Goal: Transaction & Acquisition: Purchase product/service

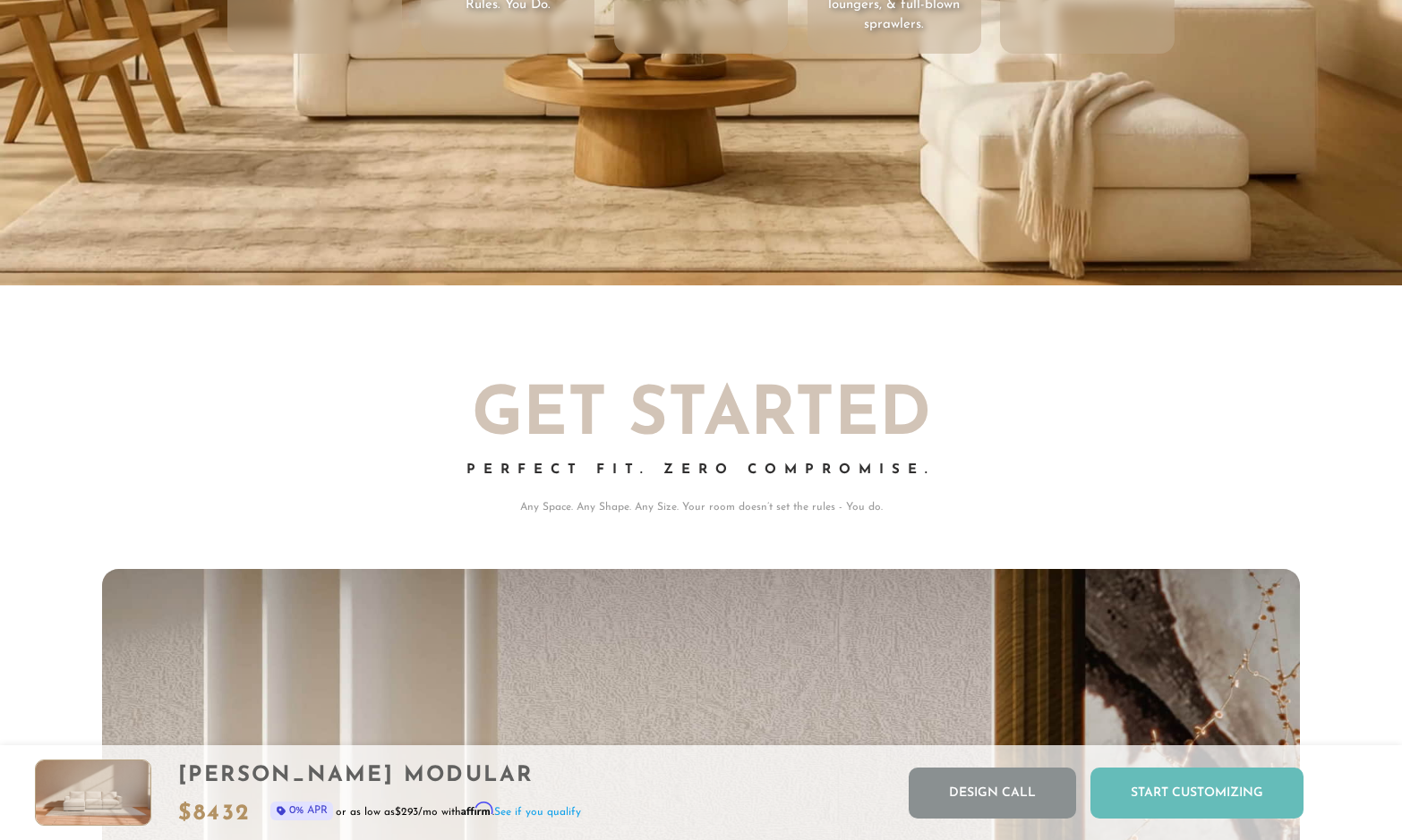
click at [1157, 789] on div "Start Customizing" at bounding box center [1196, 793] width 213 height 51
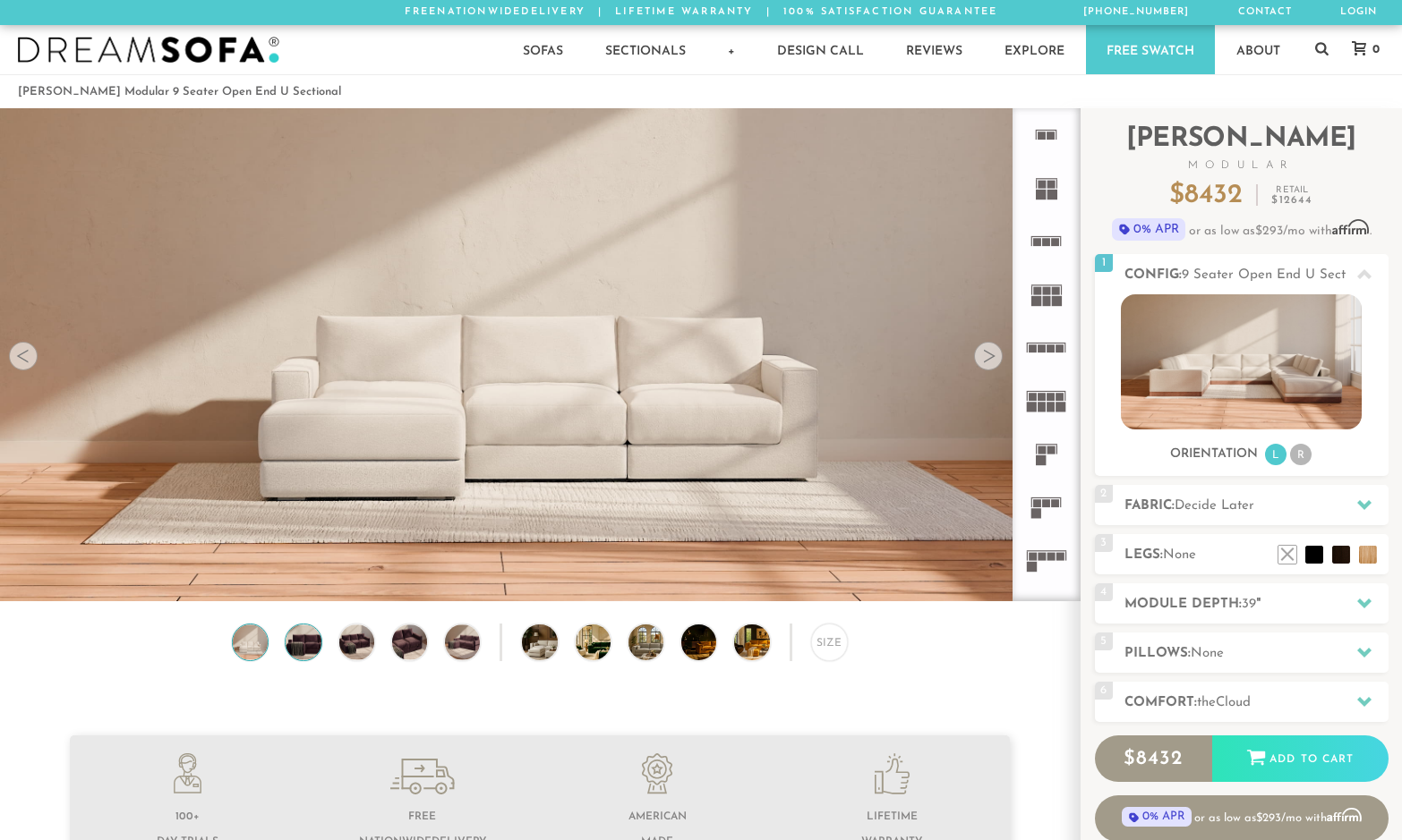
click at [303, 657] on img at bounding box center [302, 641] width 42 height 35
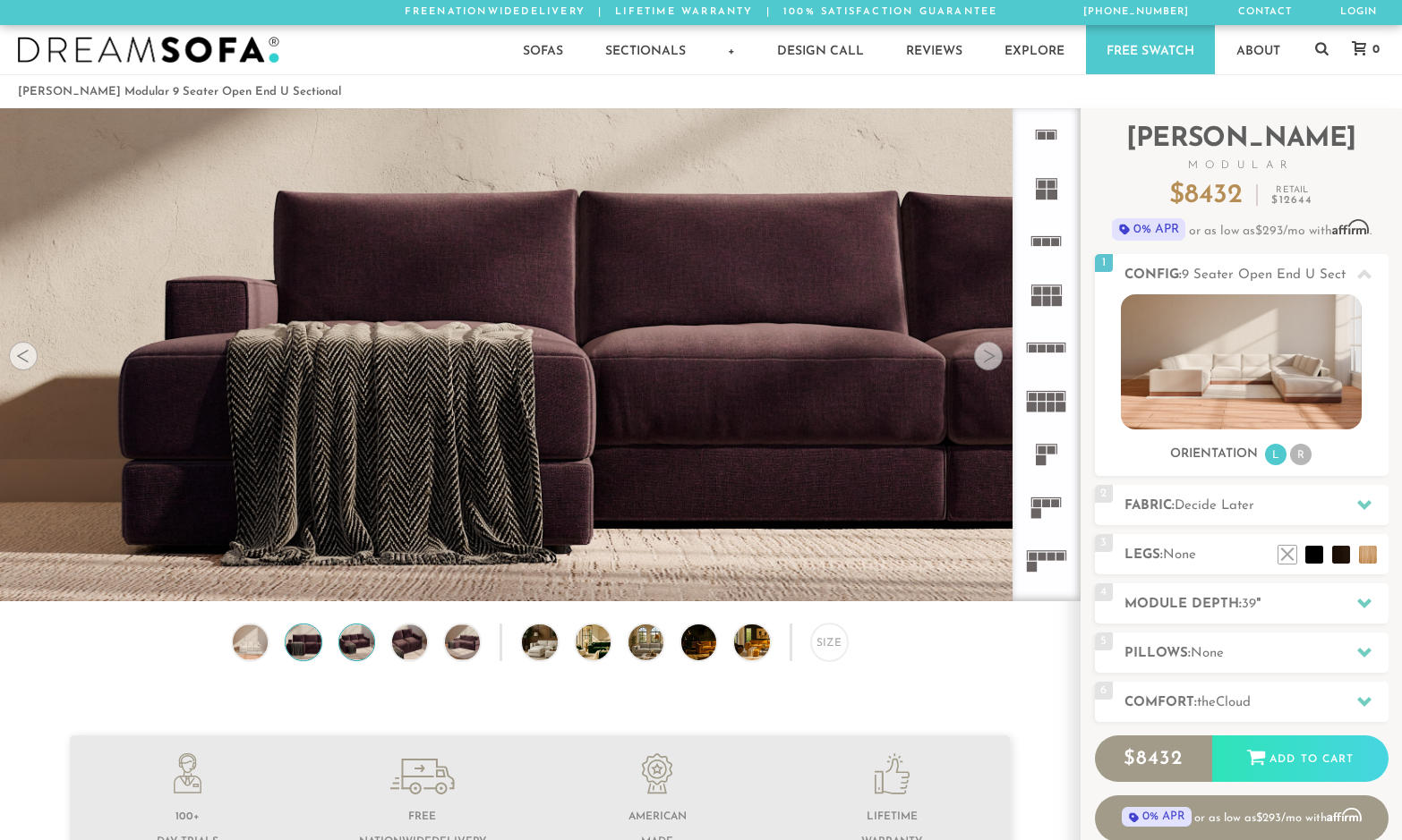
click at [362, 649] on img at bounding box center [356, 641] width 42 height 35
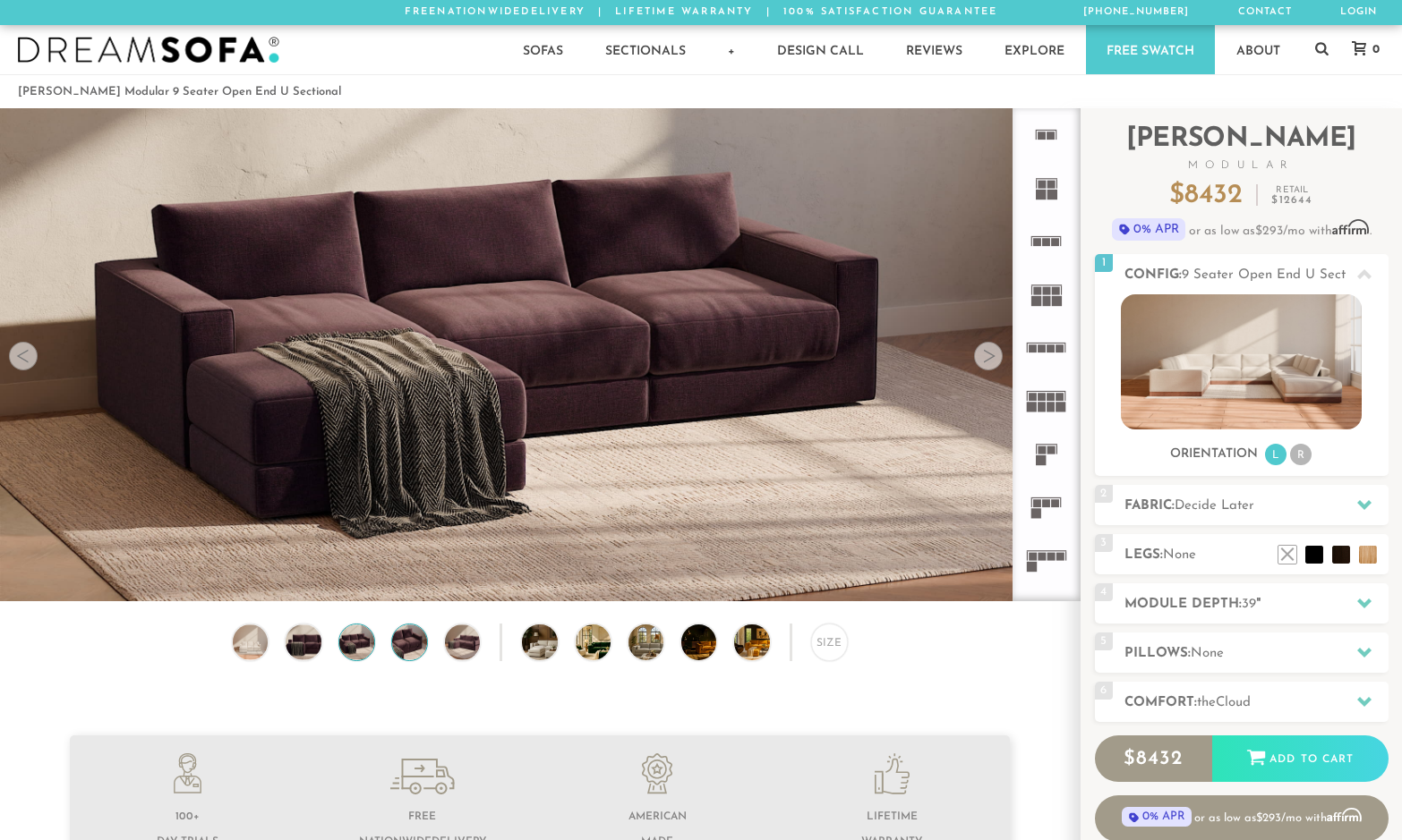
click at [418, 644] on img at bounding box center [409, 641] width 42 height 35
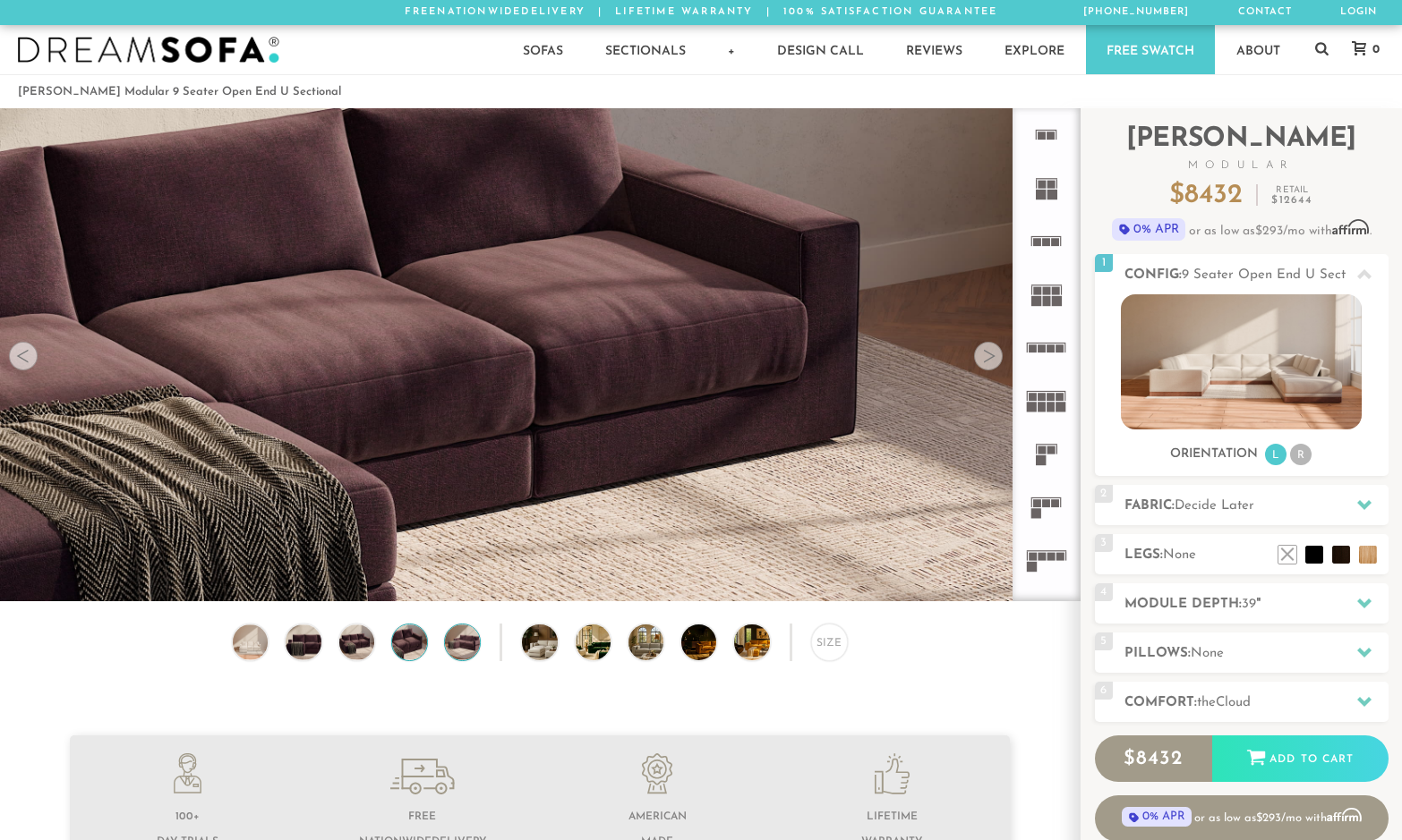
click at [455, 645] on img at bounding box center [462, 641] width 42 height 35
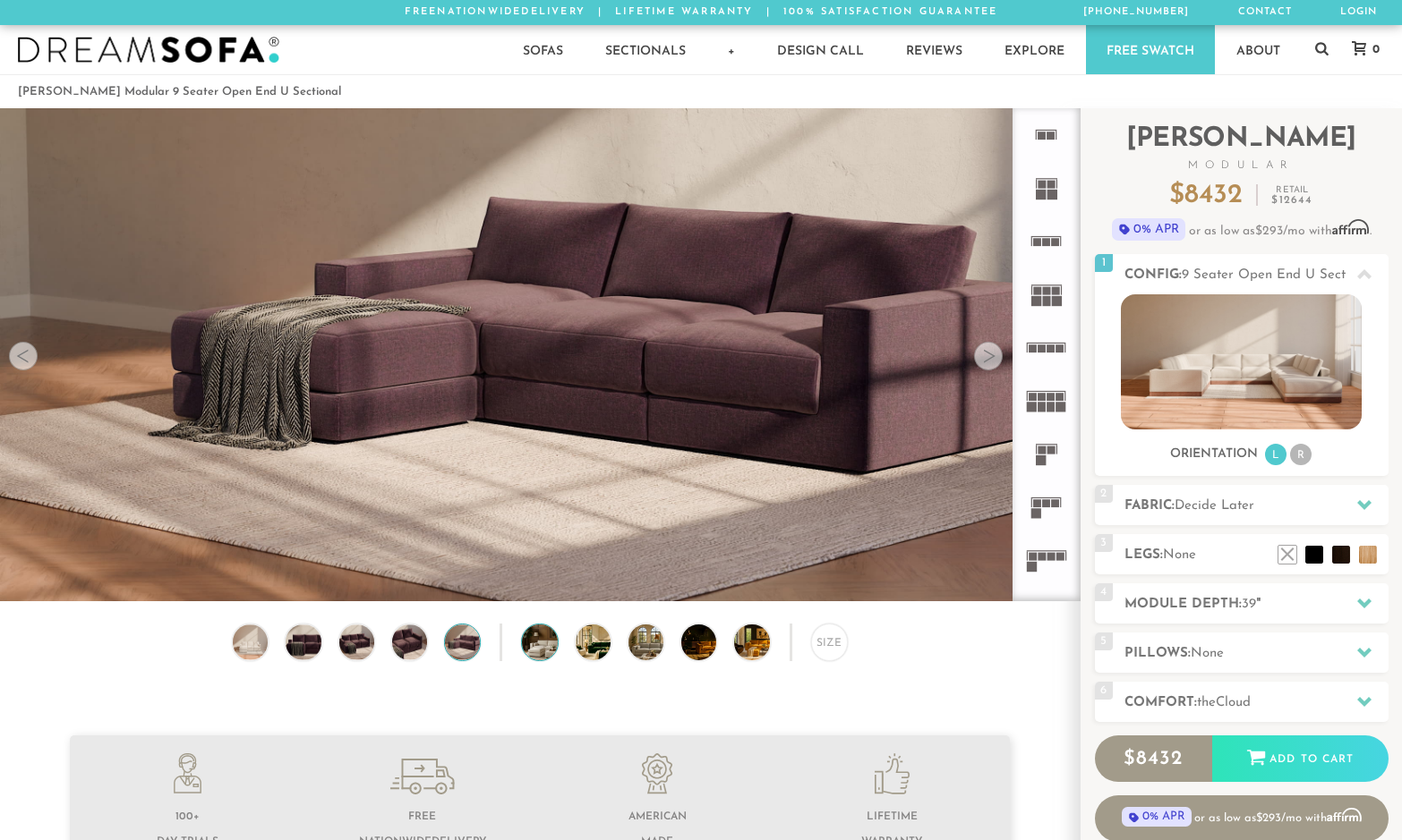
click at [535, 659] on img at bounding box center [553, 641] width 63 height 35
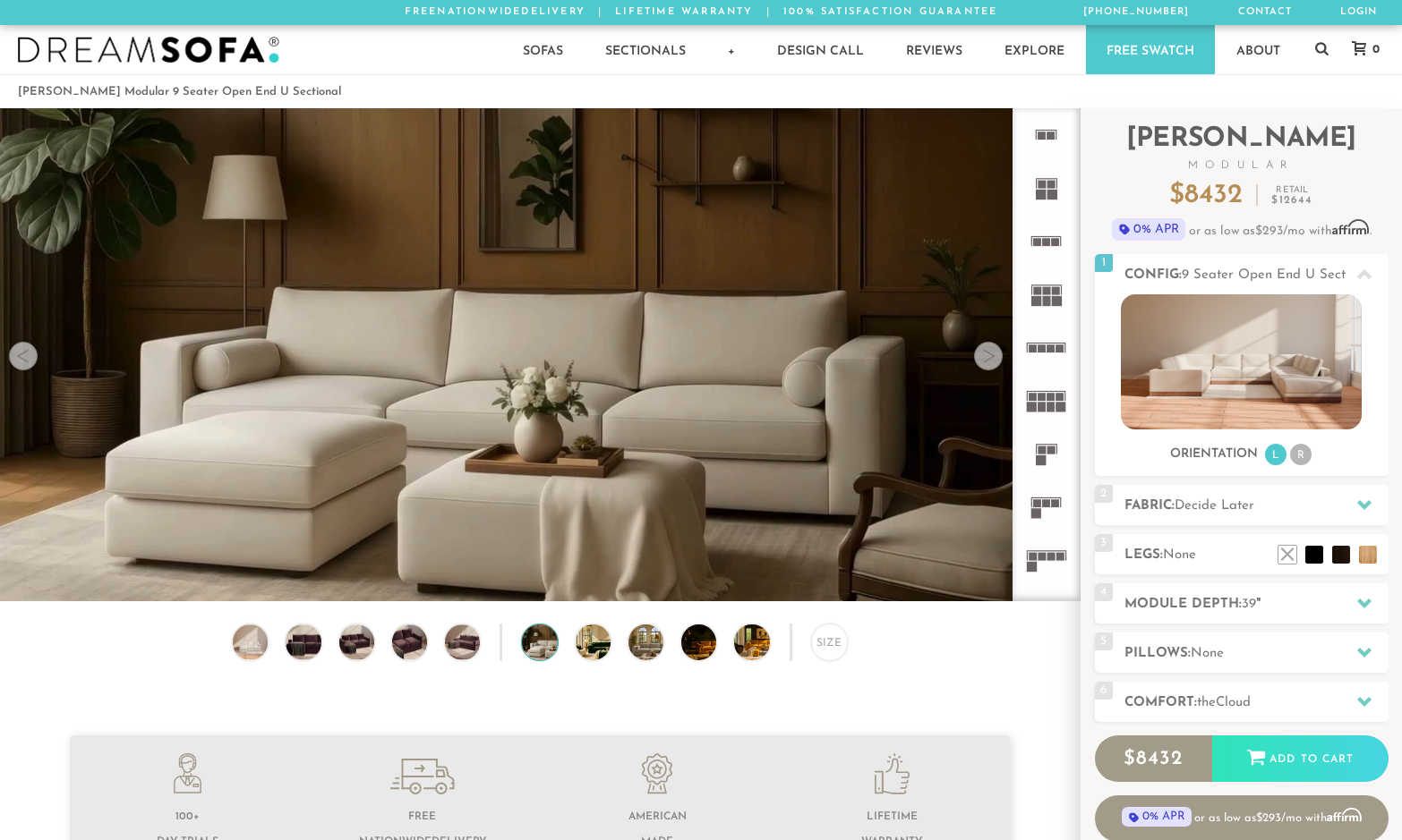
click at [623, 660] on div "Size" at bounding box center [540, 646] width 1080 height 46
click at [656, 654] on img at bounding box center [659, 641] width 63 height 35
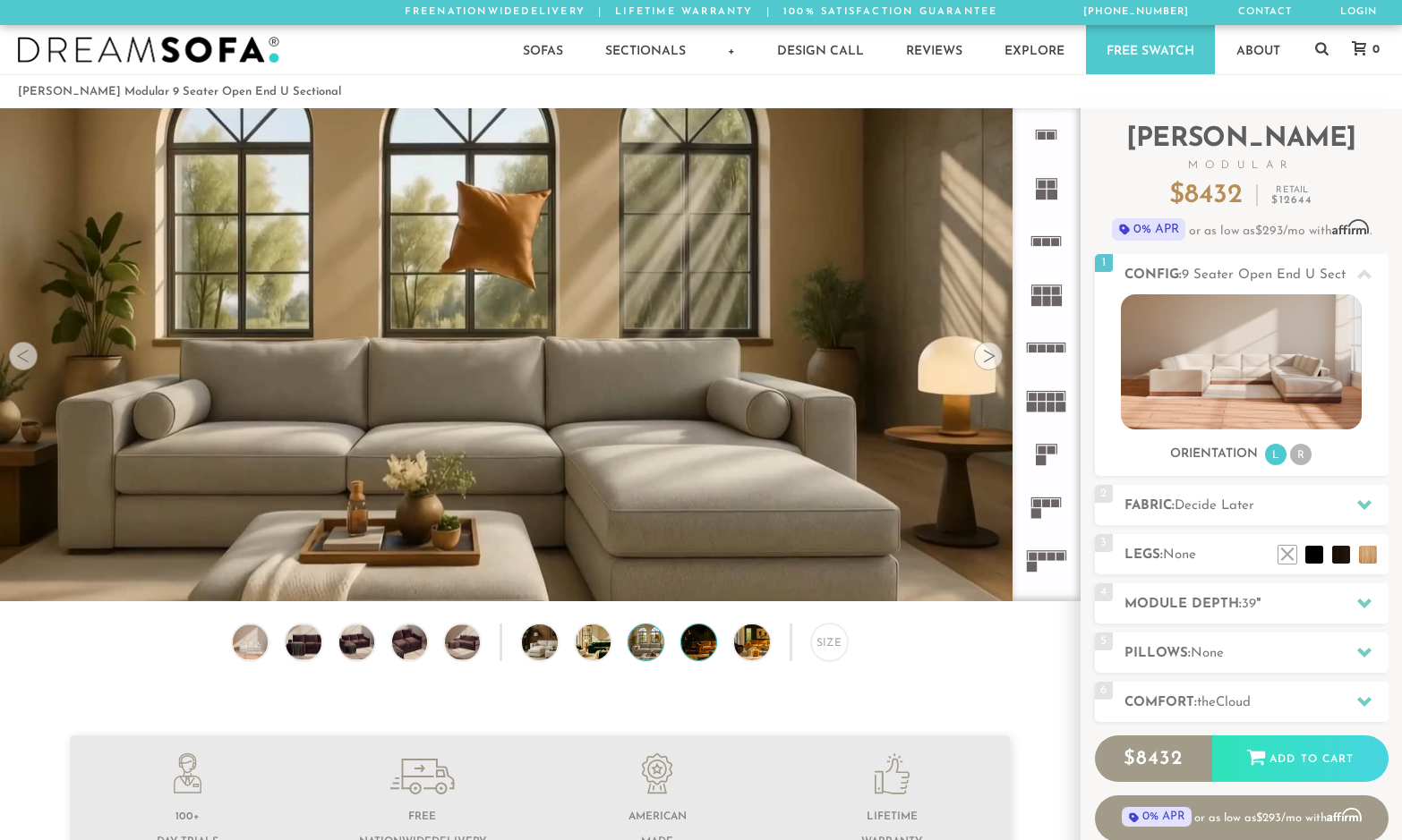
click at [709, 656] on img at bounding box center [712, 641] width 63 height 35
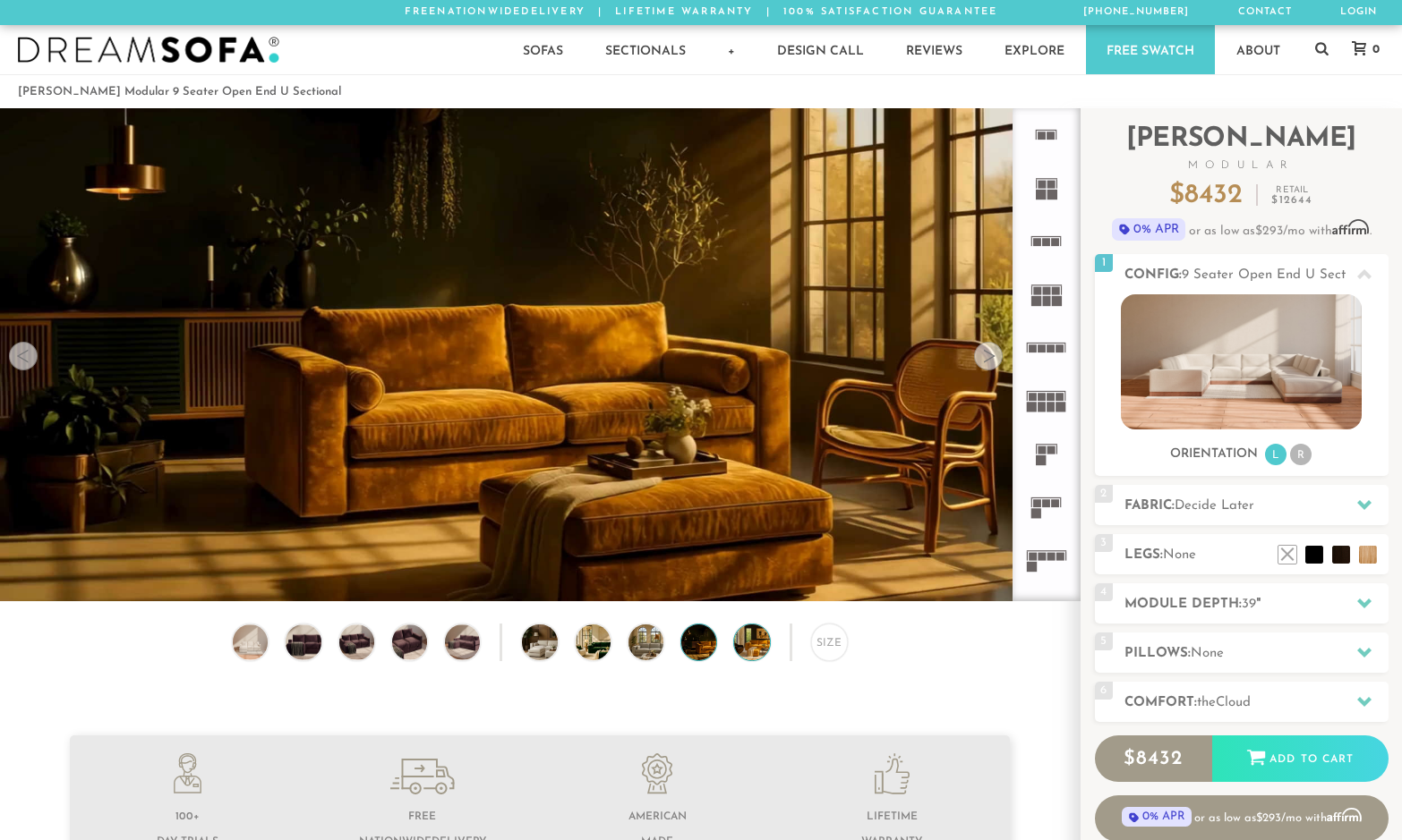
click at [758, 654] on img at bounding box center [765, 641] width 63 height 35
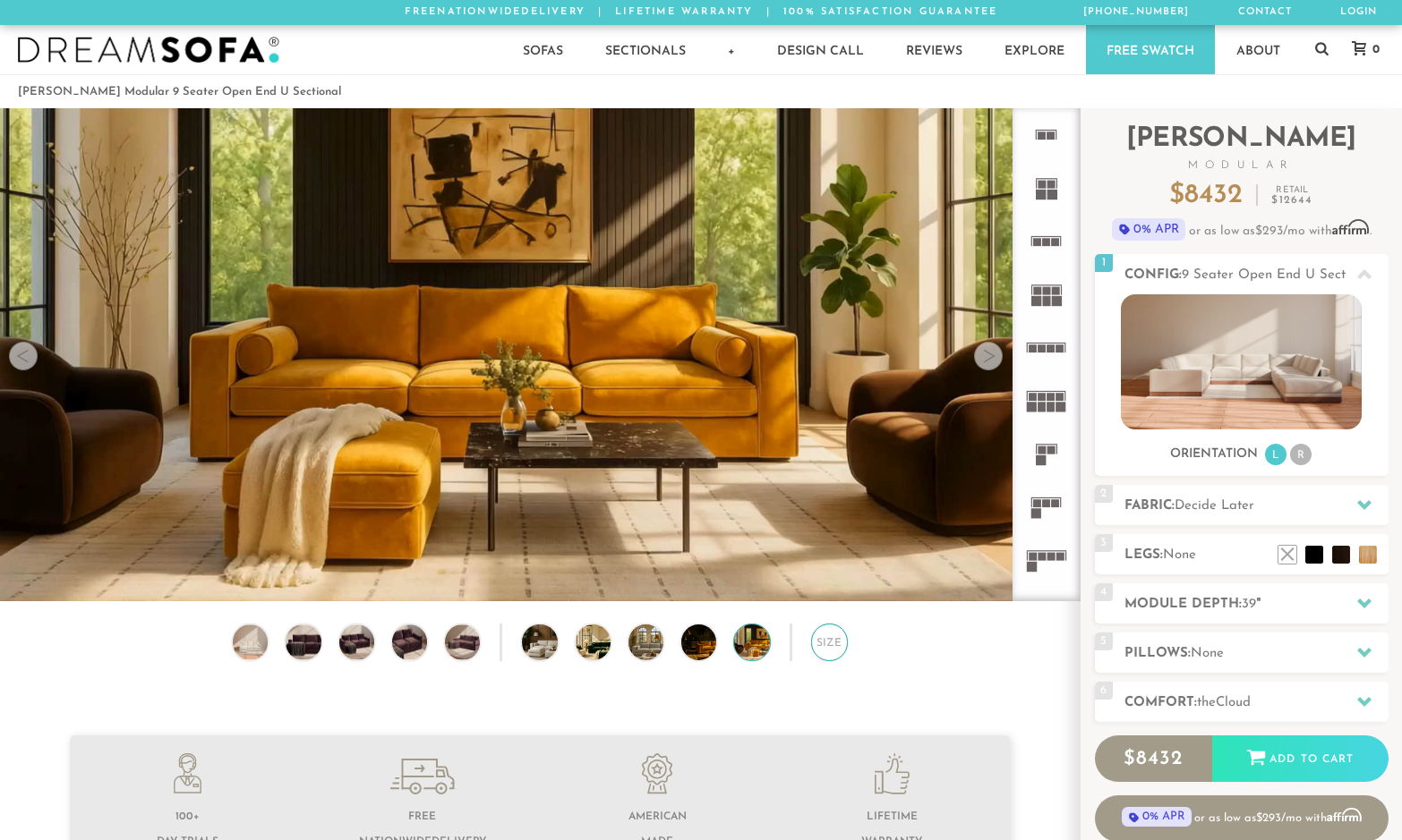
click at [831, 652] on div "Size" at bounding box center [829, 641] width 37 height 37
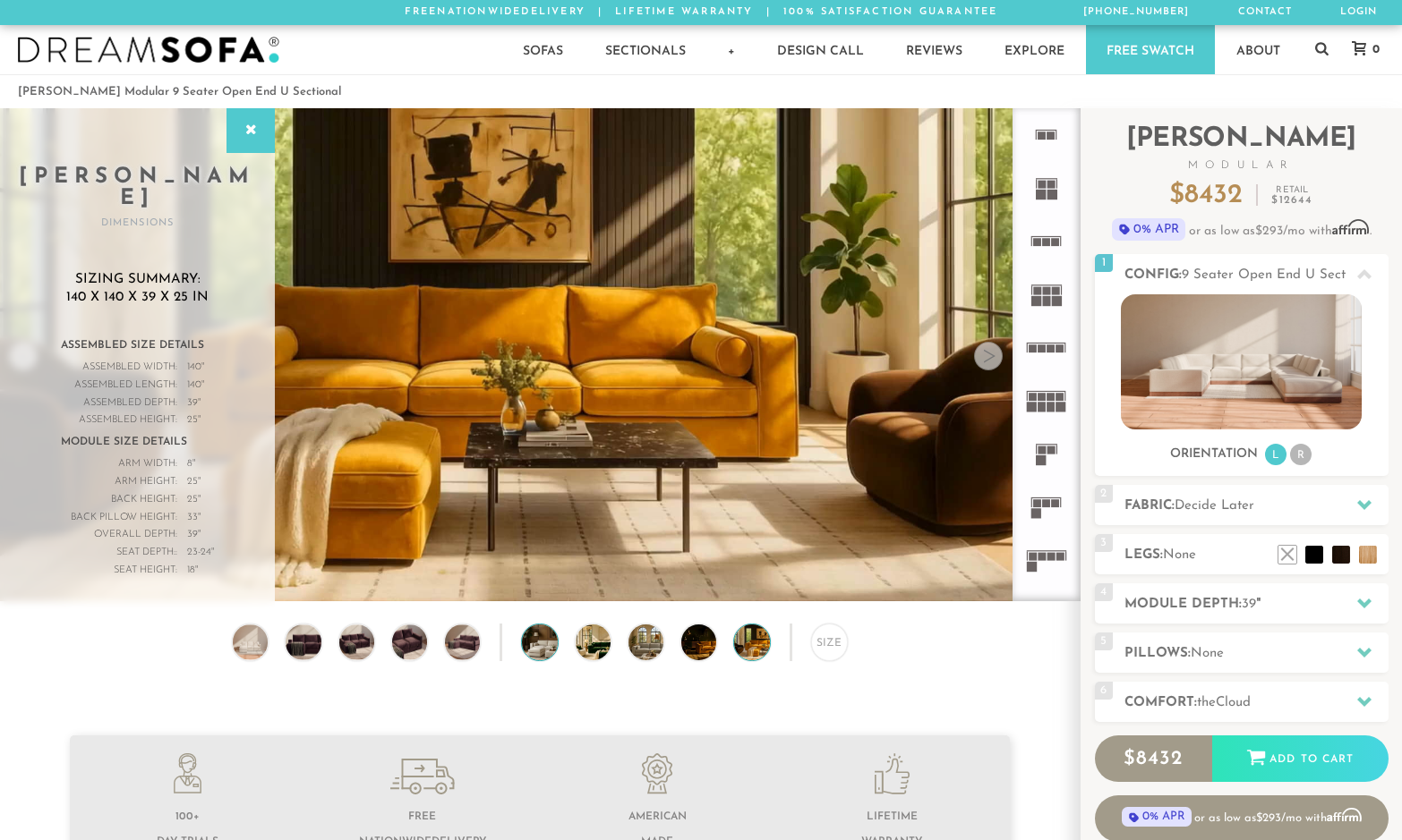
click at [547, 659] on img at bounding box center [553, 641] width 63 height 35
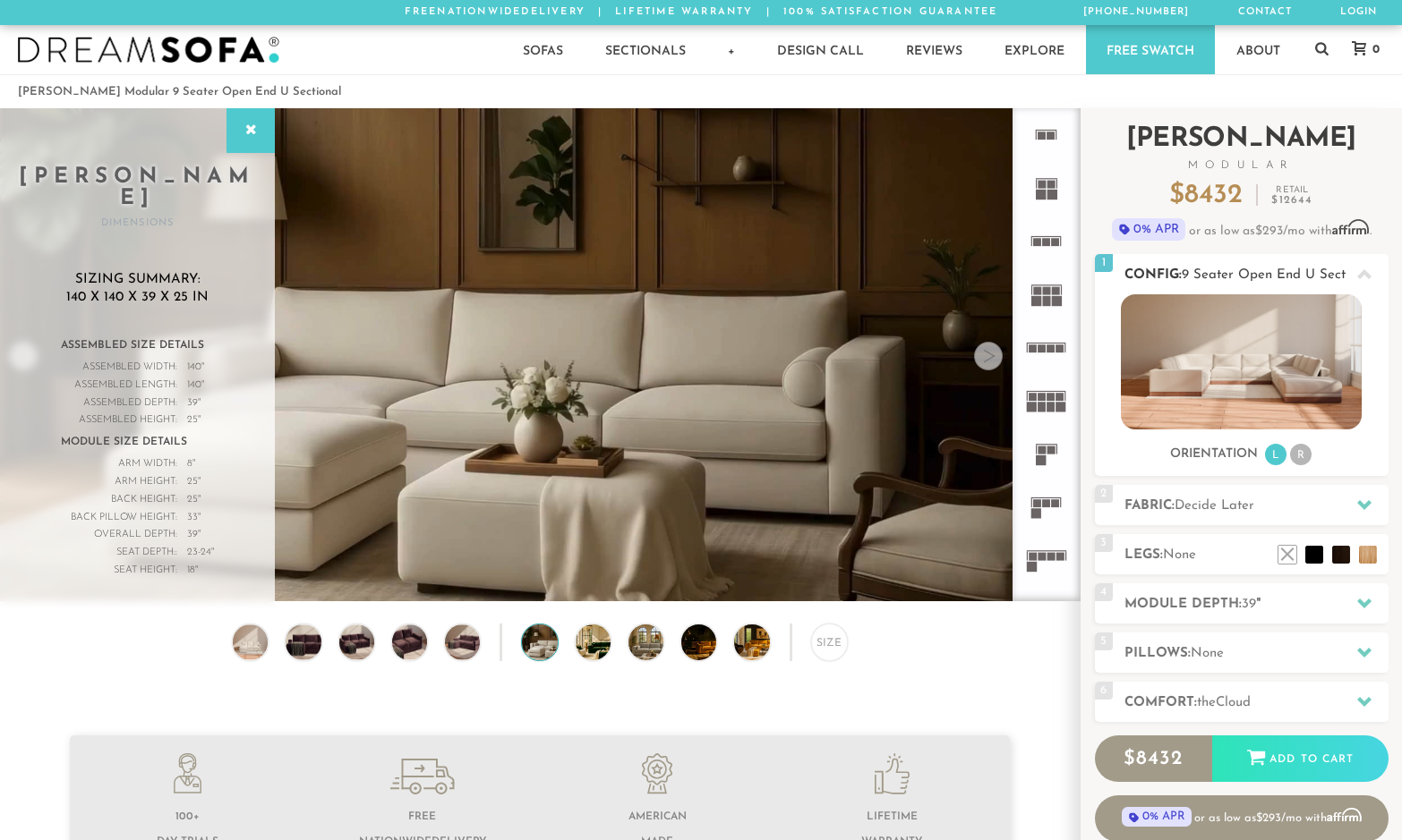
click at [1294, 448] on li "R" at bounding box center [1301, 454] width 22 height 22
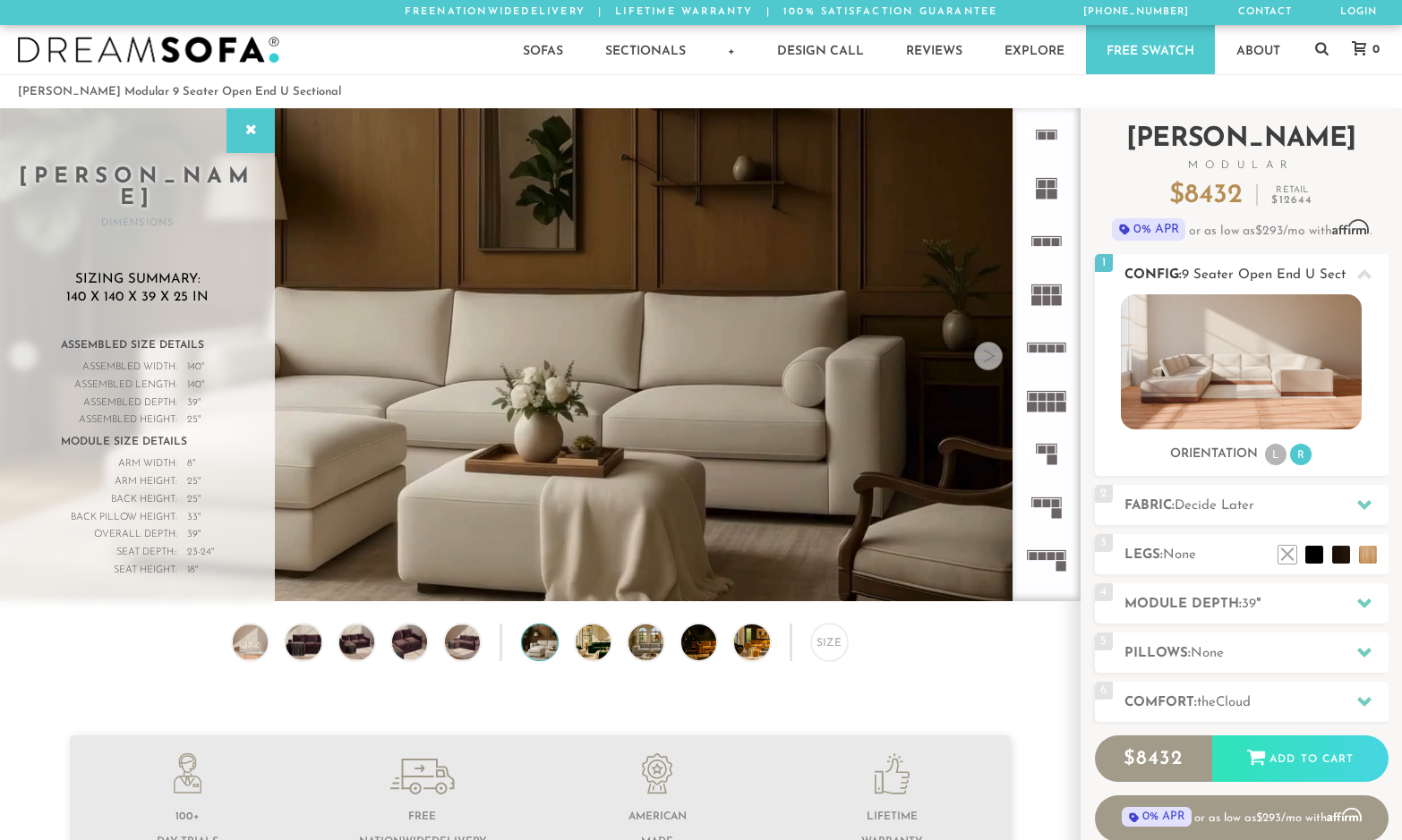
click at [1276, 451] on li "L" at bounding box center [1275, 454] width 22 height 22
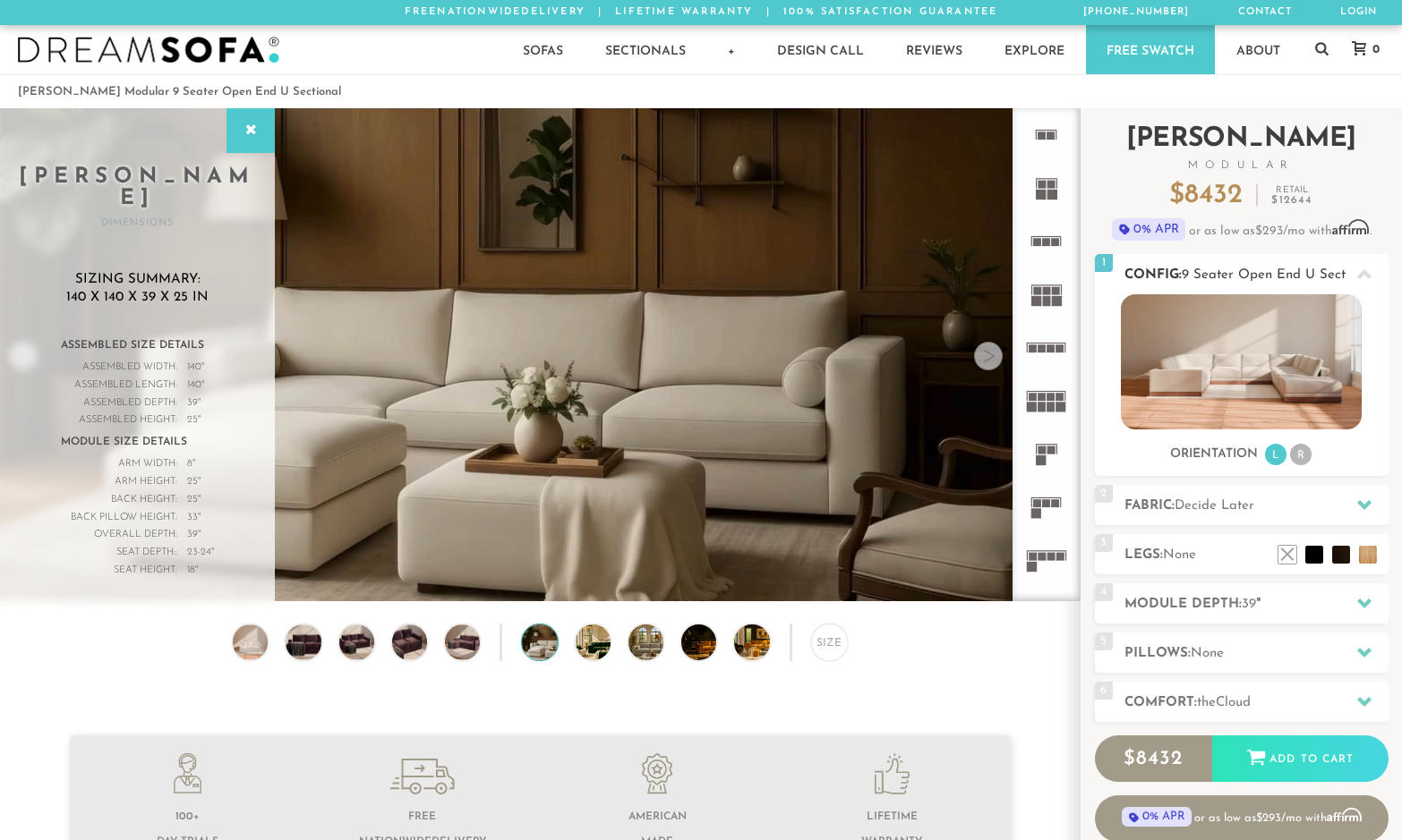
click at [1302, 452] on li "R" at bounding box center [1301, 454] width 22 height 22
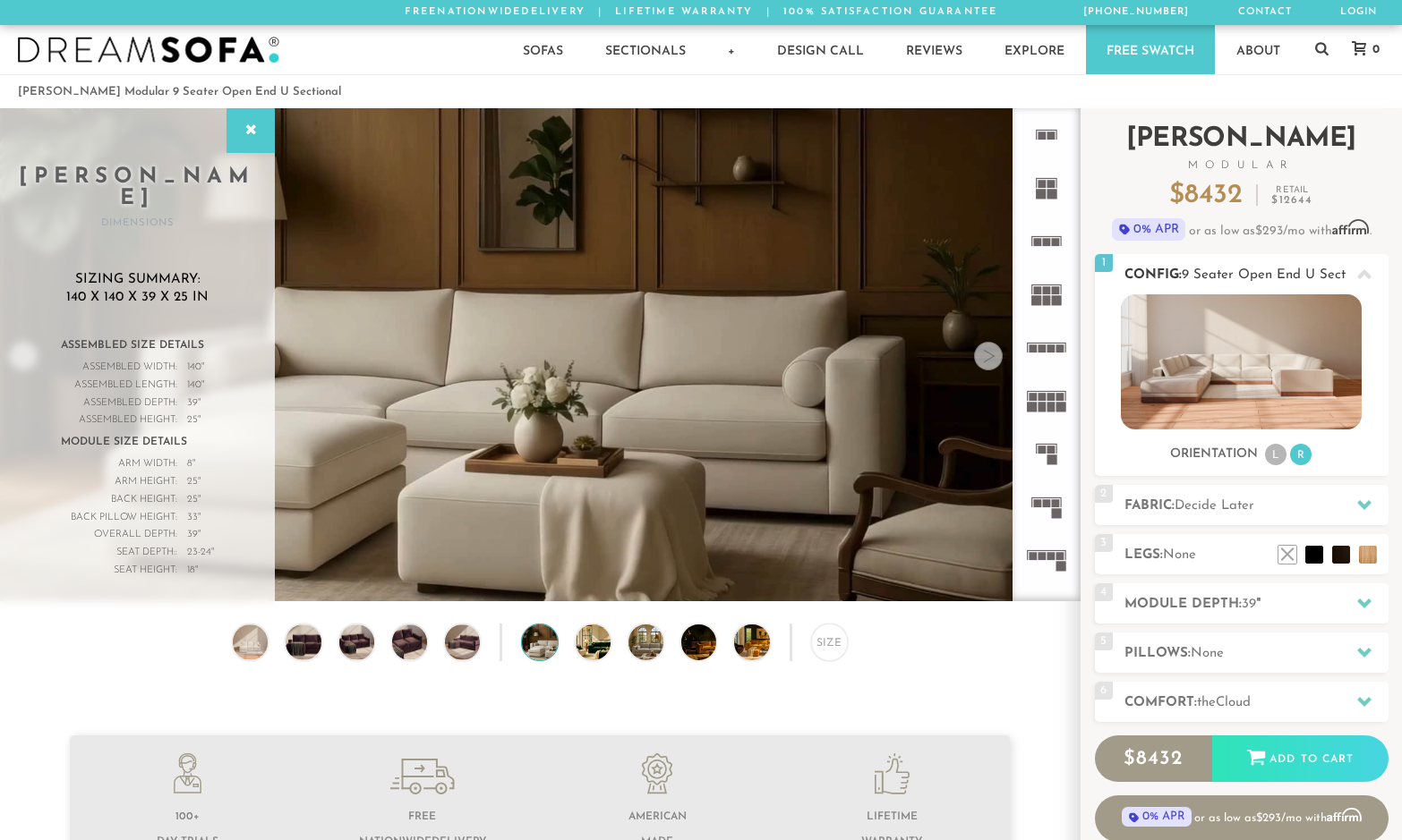
click at [1271, 459] on li "L" at bounding box center [1275, 454] width 22 height 22
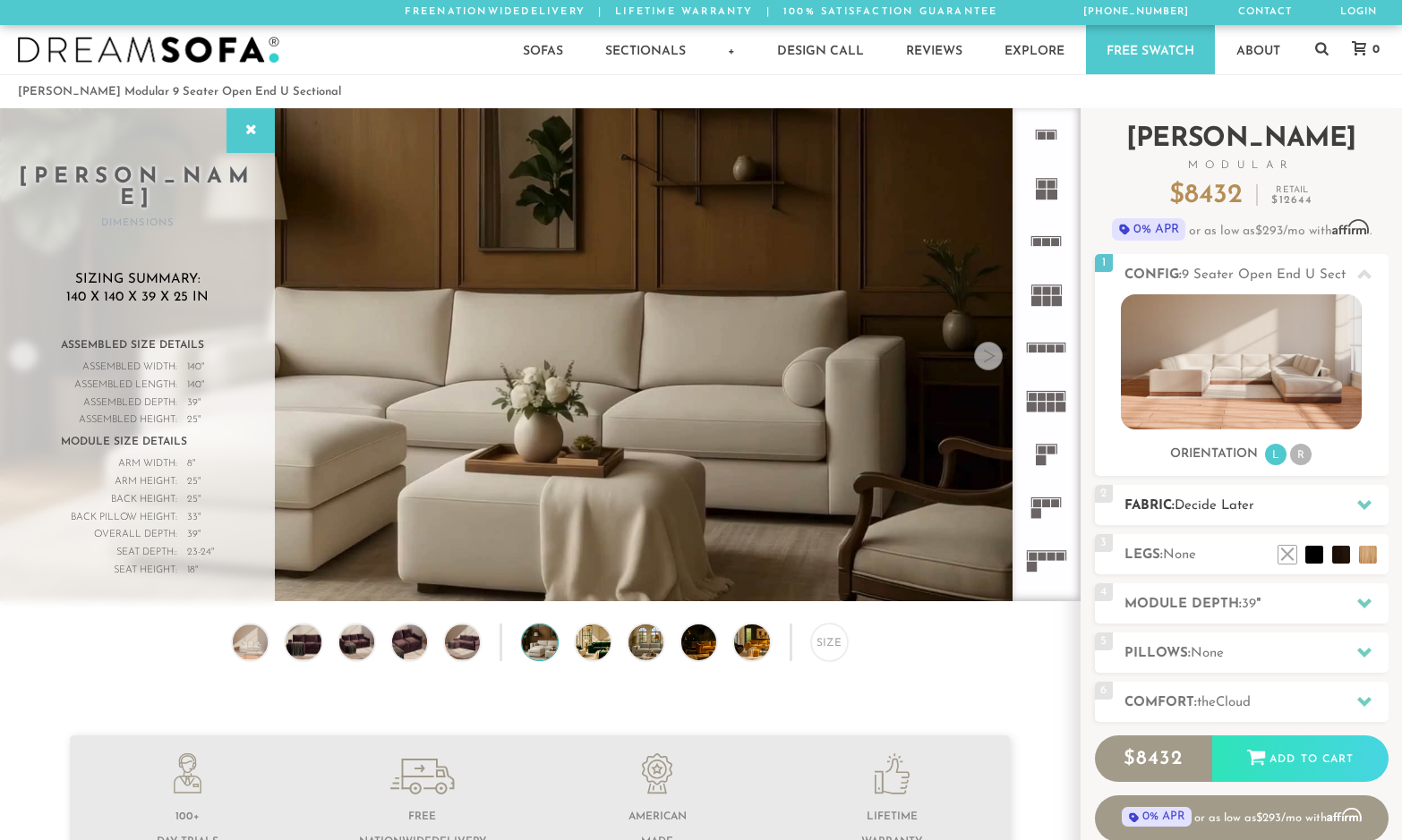
click at [1252, 503] on span "Decide Later" at bounding box center [1214, 506] width 80 height 13
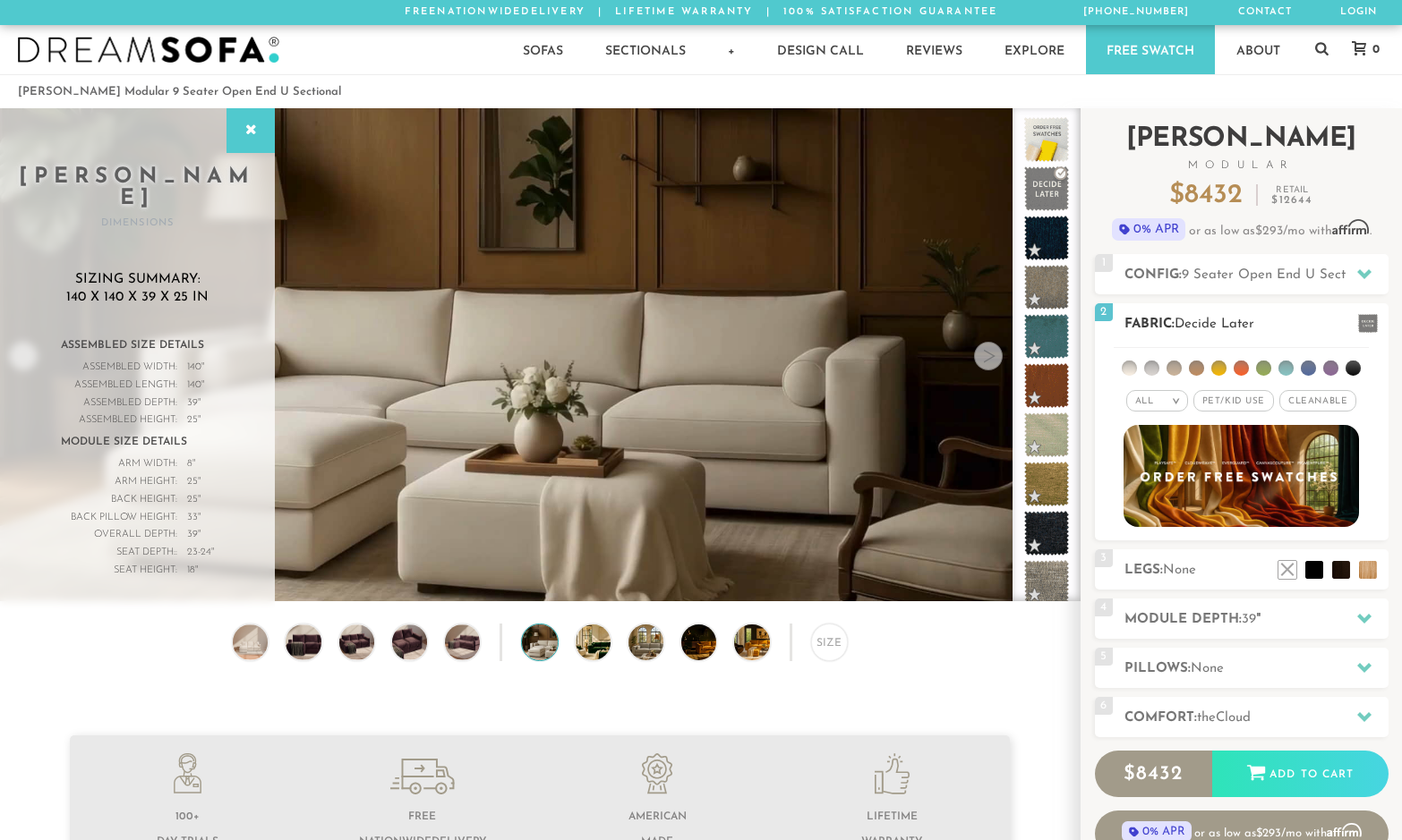
click at [1223, 365] on ul at bounding box center [1241, 364] width 255 height 33
click at [1221, 365] on li at bounding box center [1219, 368] width 15 height 15
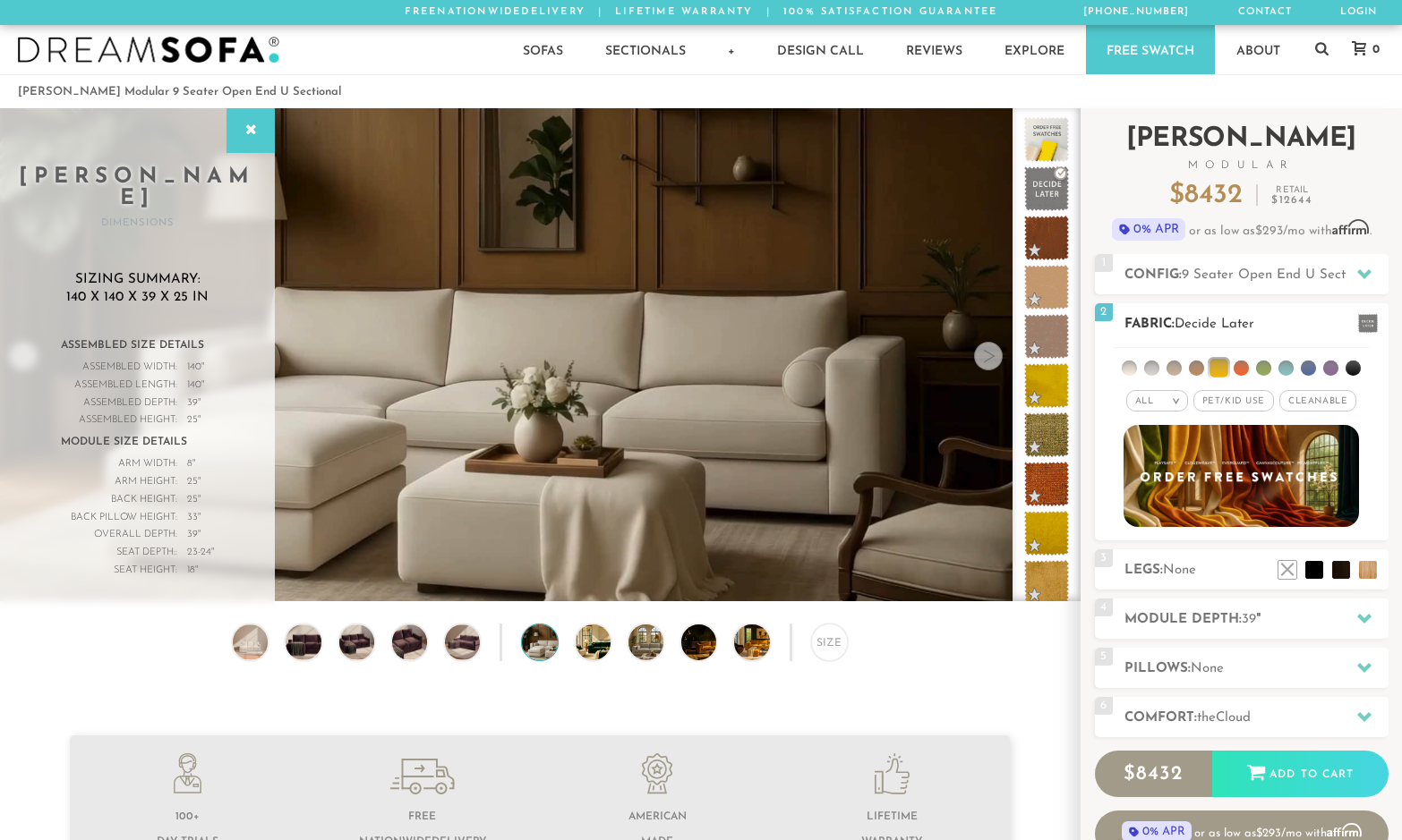
click at [1236, 367] on li at bounding box center [1240, 368] width 15 height 15
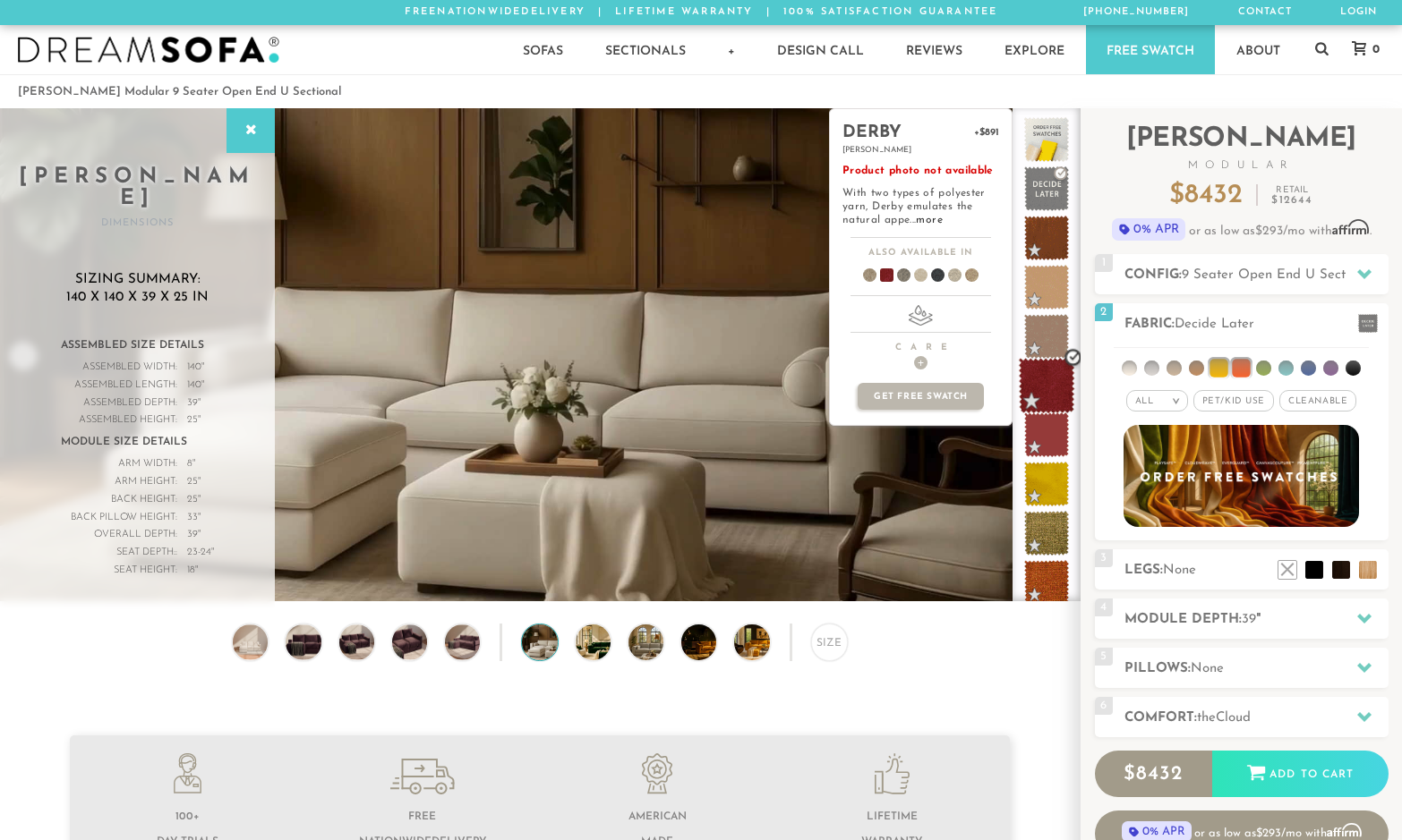
click at [1062, 397] on span at bounding box center [1047, 386] width 56 height 56
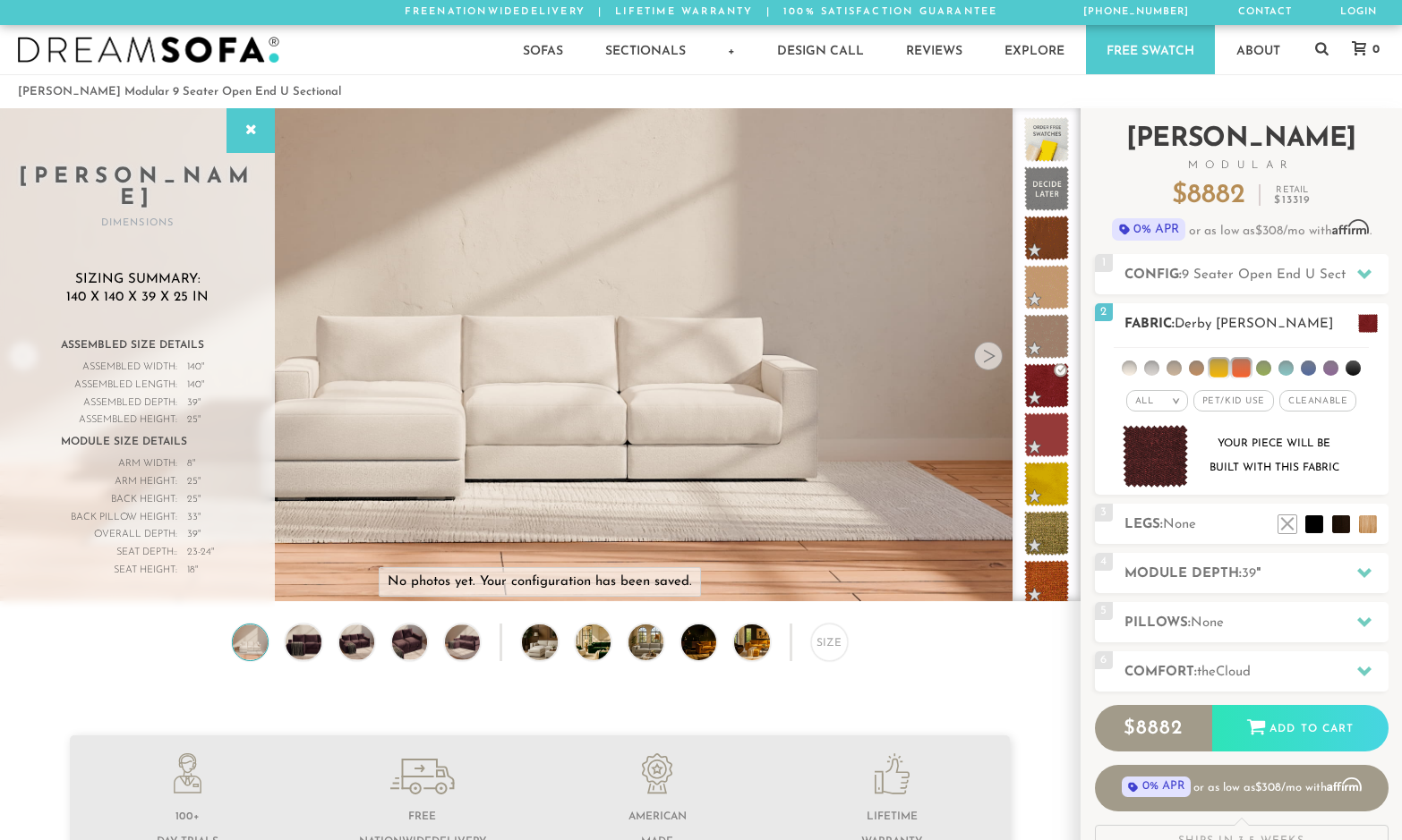
click at [1376, 320] on span at bounding box center [1367, 324] width 20 height 19
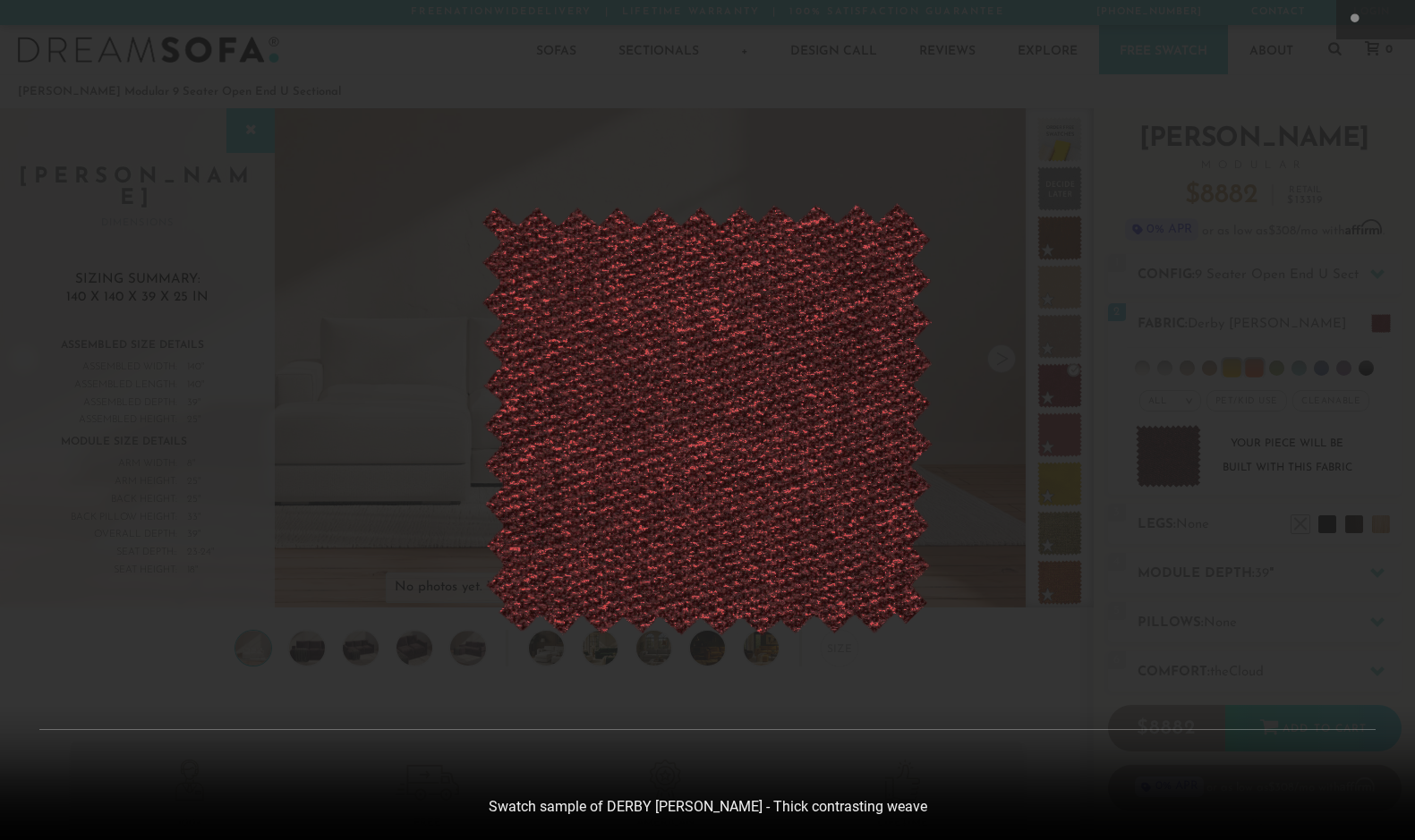
click at [975, 575] on div at bounding box center [707, 420] width 1415 height 840
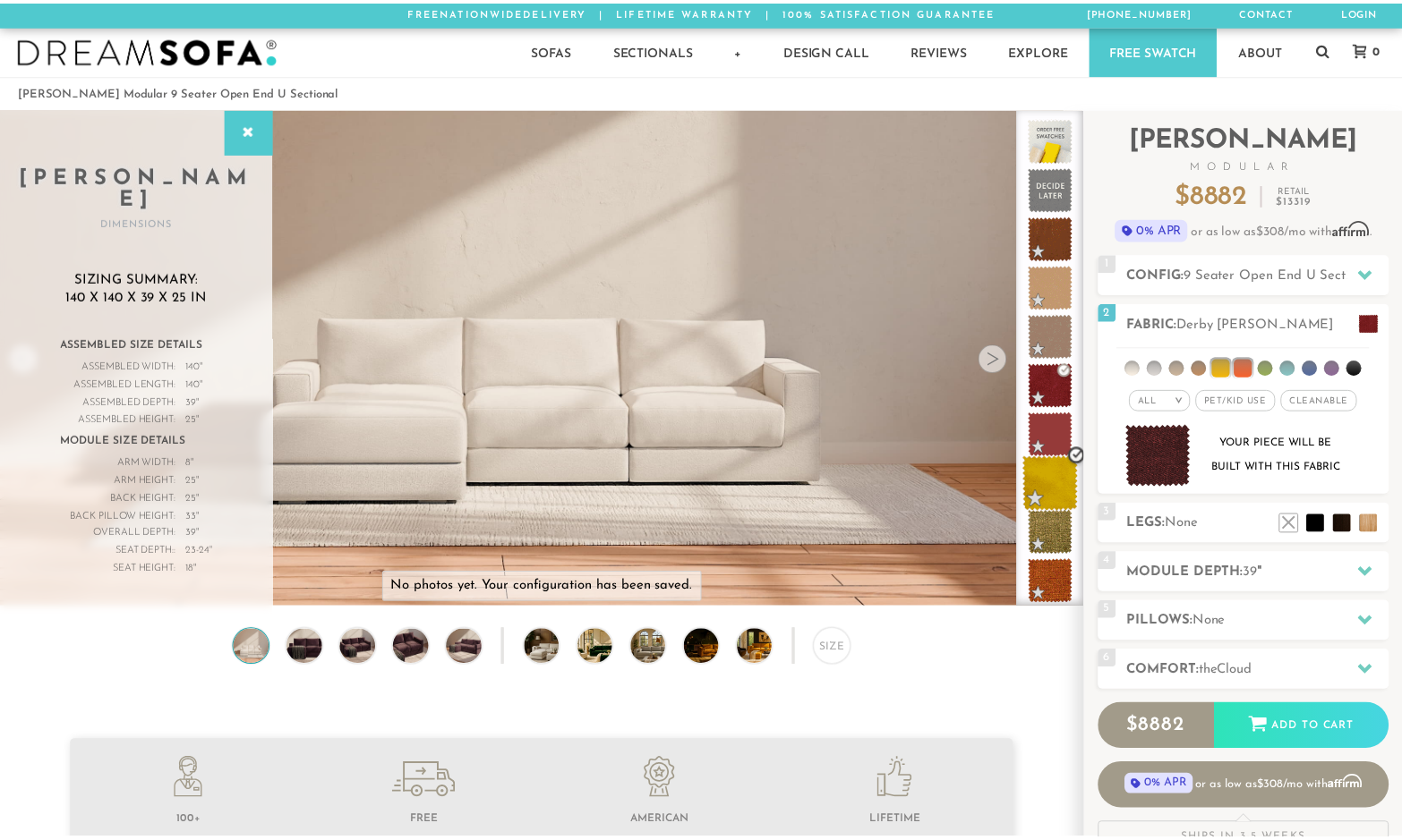
scroll to position [20036, 1388]
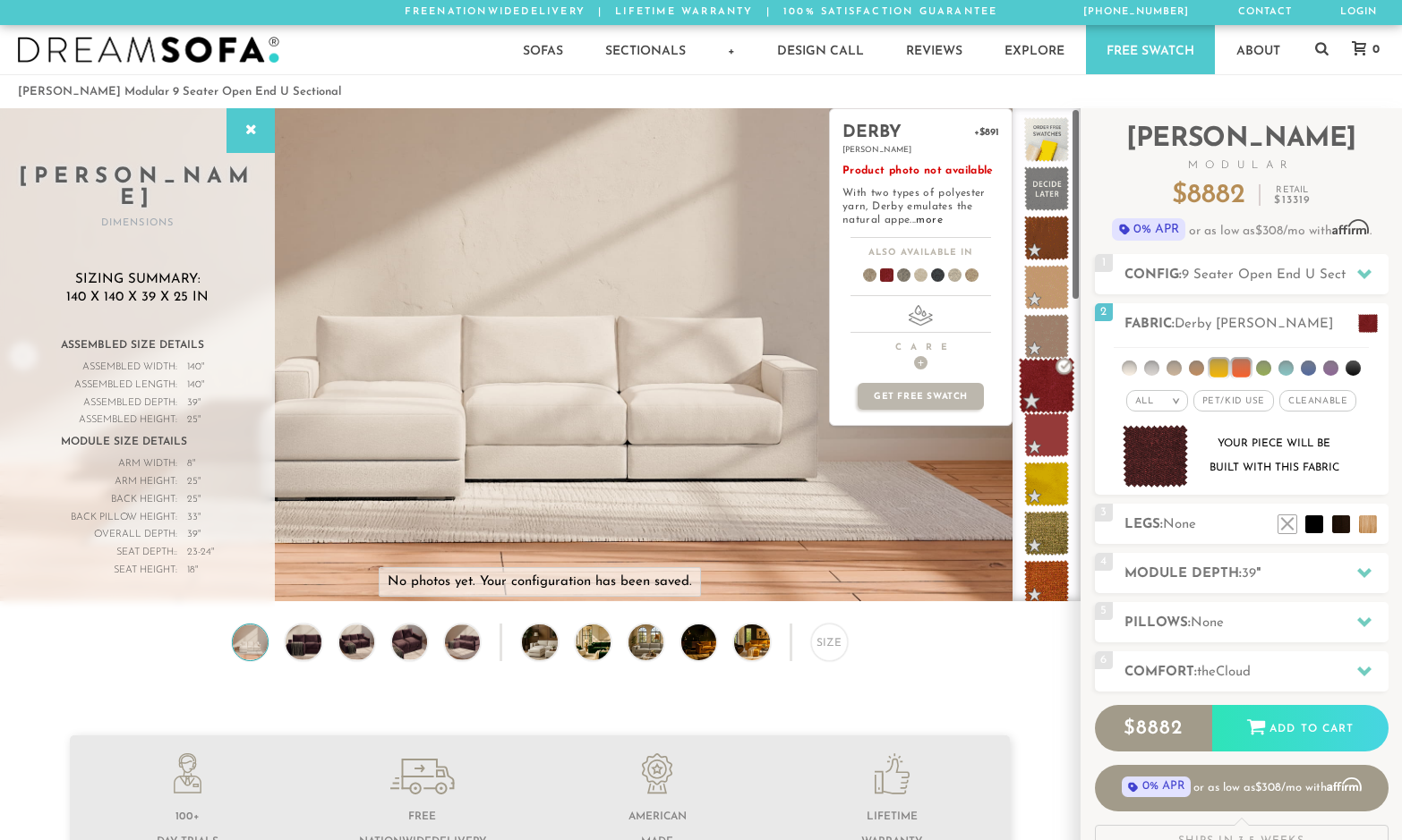
click at [1062, 369] on span at bounding box center [1047, 386] width 56 height 56
click at [1061, 370] on span at bounding box center [1047, 386] width 56 height 56
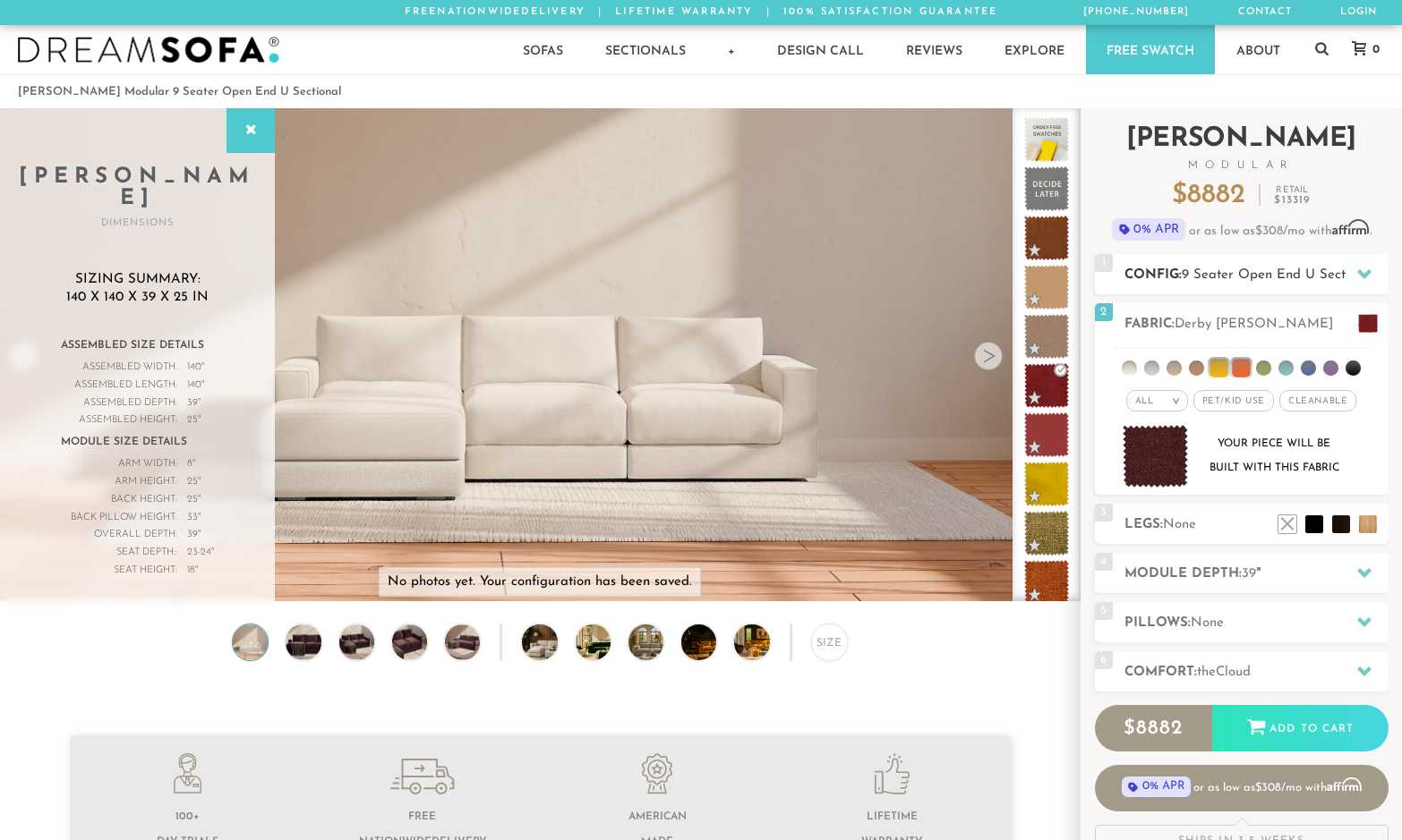
click at [1232, 277] on span "9 Seater Open End U Sectional" at bounding box center [1278, 275] width 193 height 13
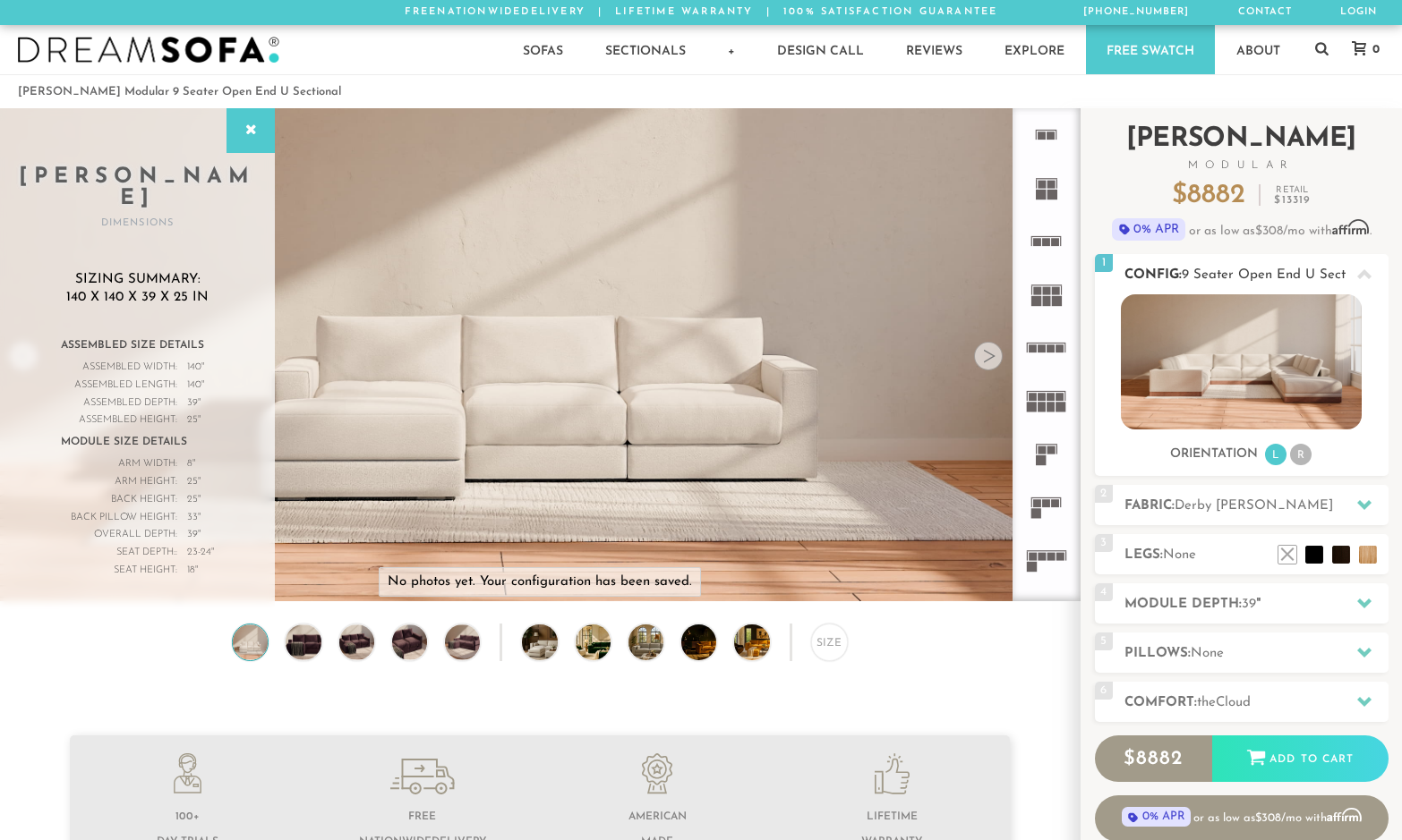
click at [1298, 268] on span "9 Seater Open End U Sectional" at bounding box center [1278, 275] width 193 height 13
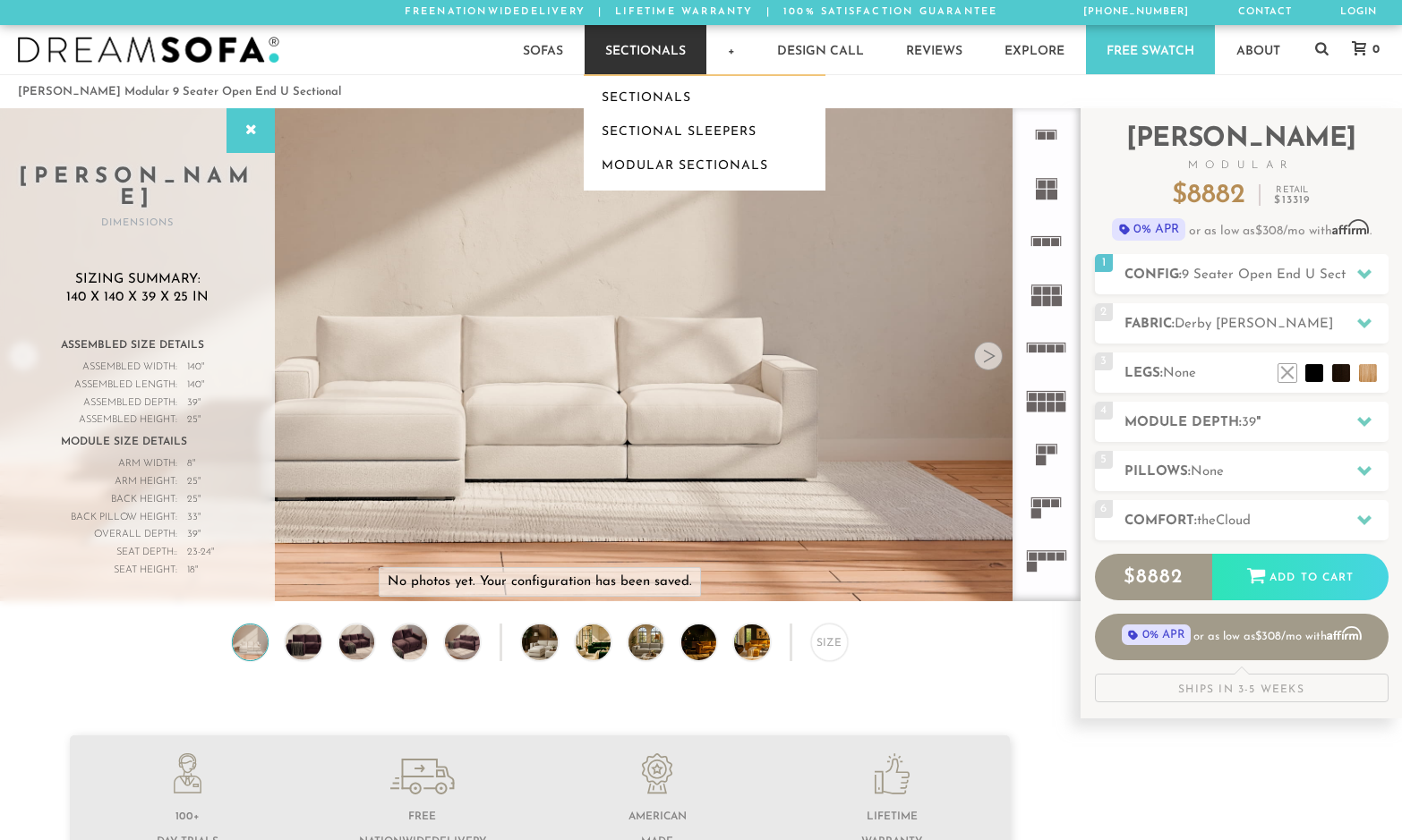
click at [659, 49] on link "Sectionals" at bounding box center [645, 50] width 122 height 49
